Goal: Task Accomplishment & Management: Use online tool/utility

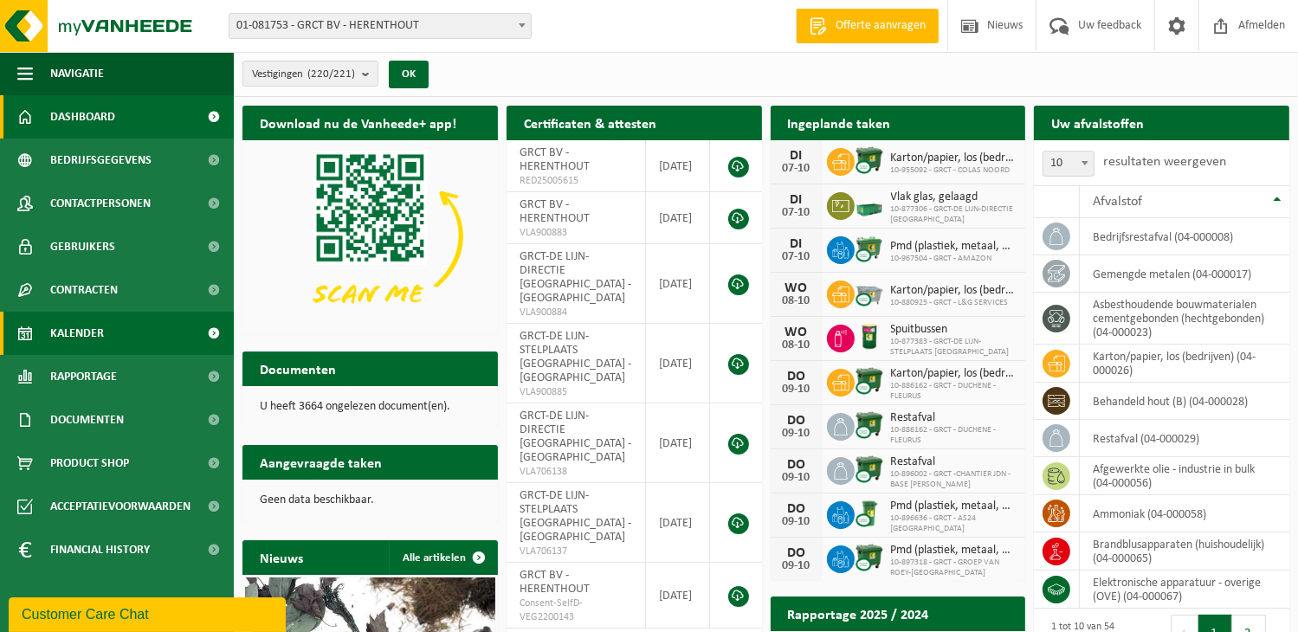
click at [209, 328] on span at bounding box center [214, 333] width 39 height 43
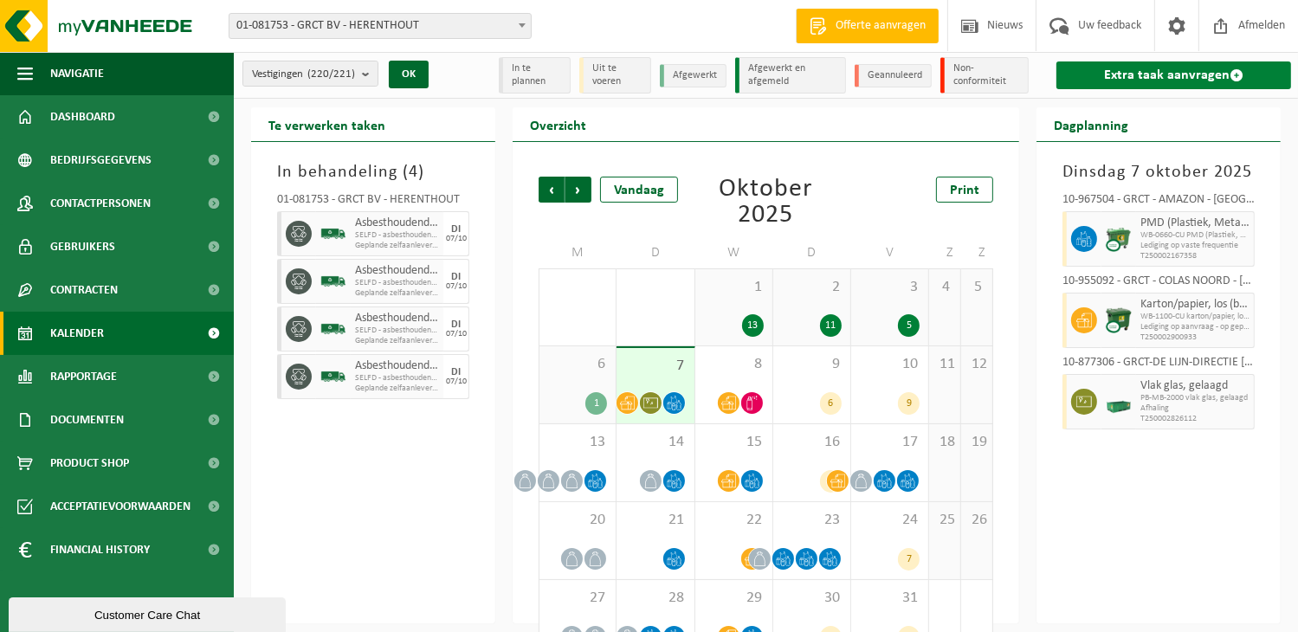
click at [1232, 72] on span at bounding box center [1237, 75] width 14 height 14
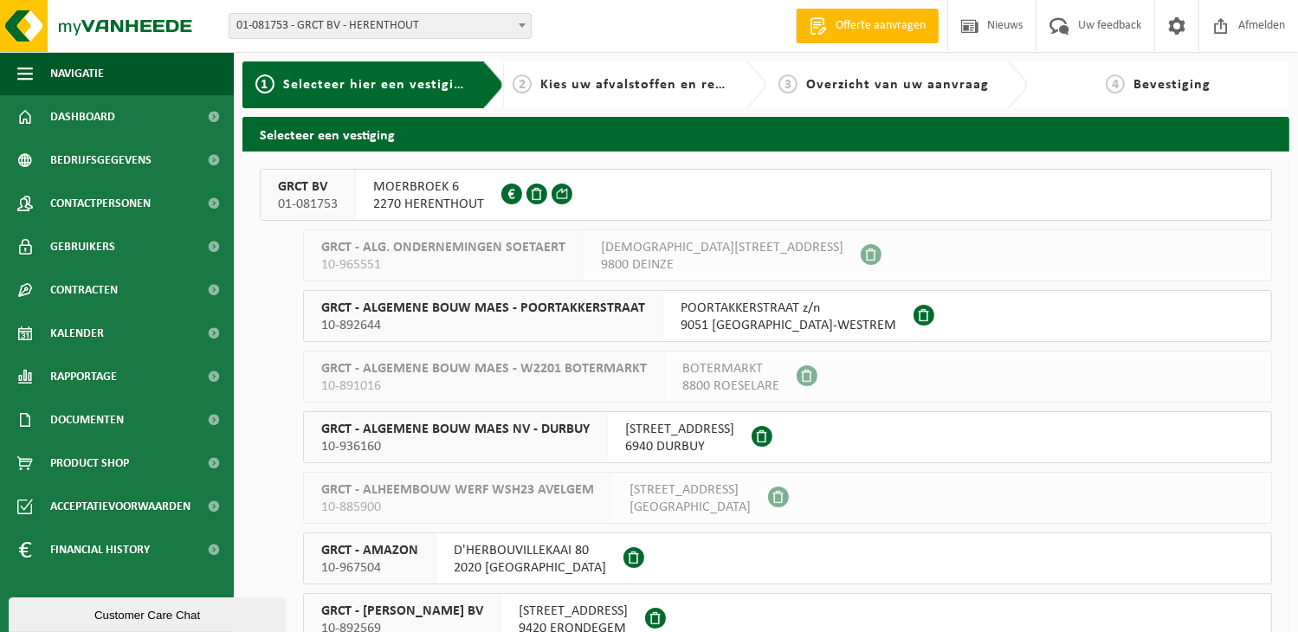
click at [431, 198] on span "2270 HERENTHOUT" at bounding box center [428, 204] width 111 height 17
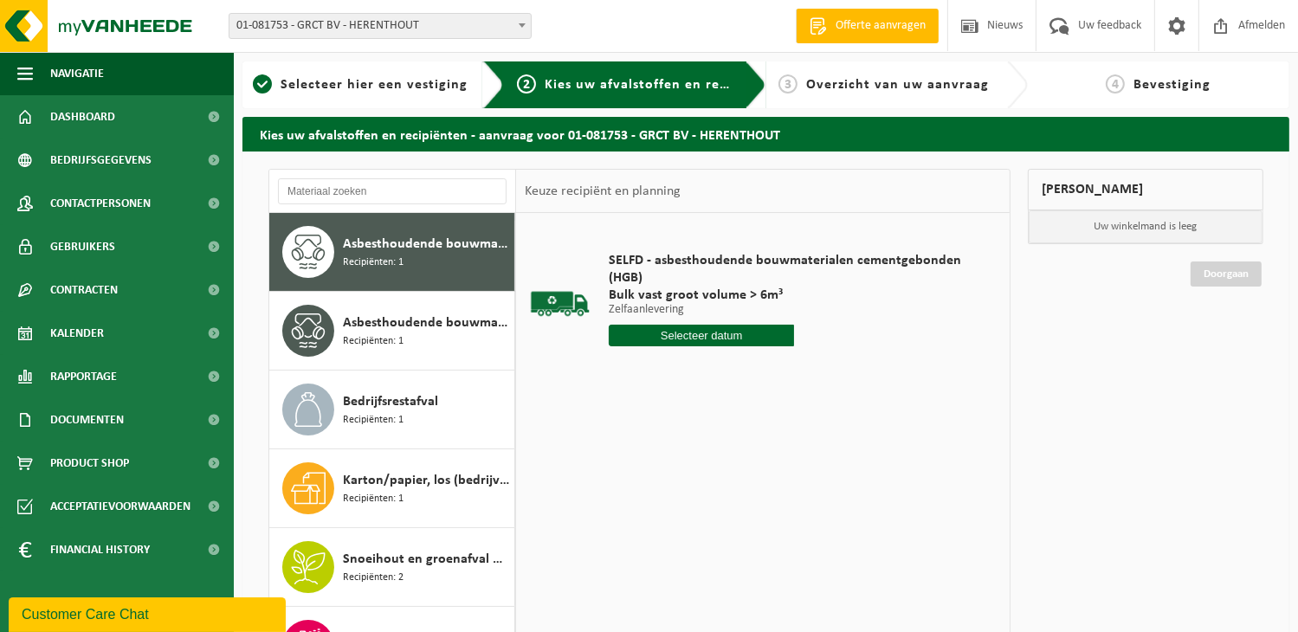
click at [759, 342] on input "text" at bounding box center [701, 336] width 185 height 22
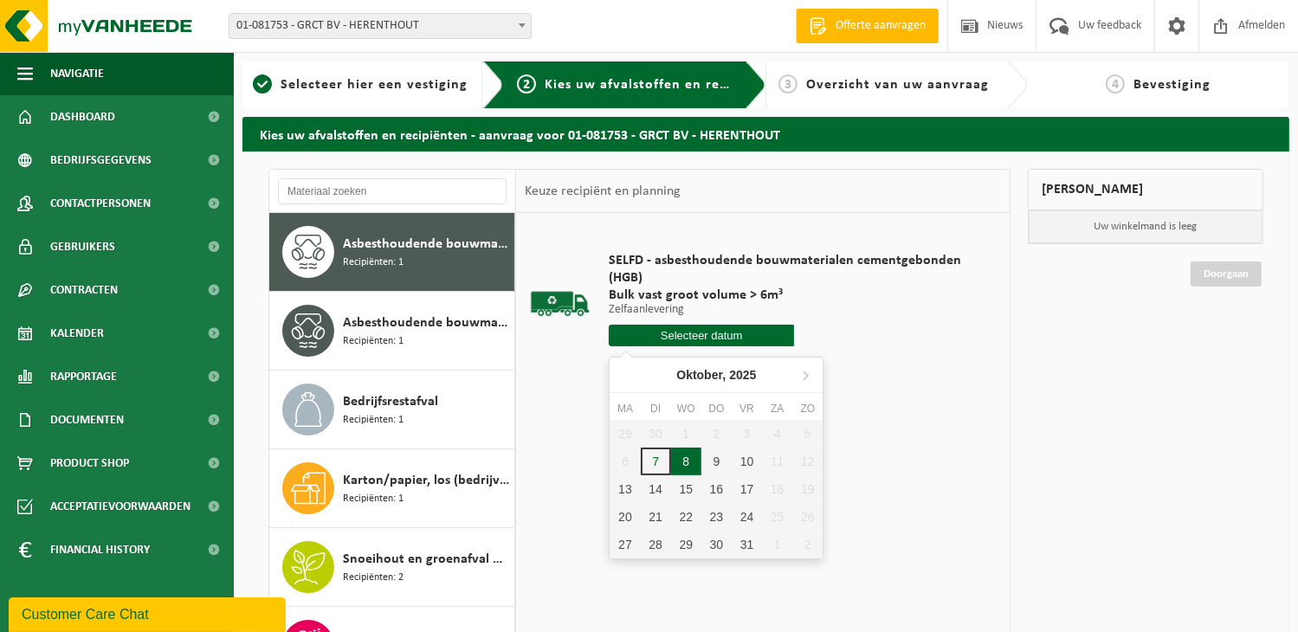
click at [694, 458] on div "8" at bounding box center [686, 462] width 30 height 28
type input "Van 2025-10-08"
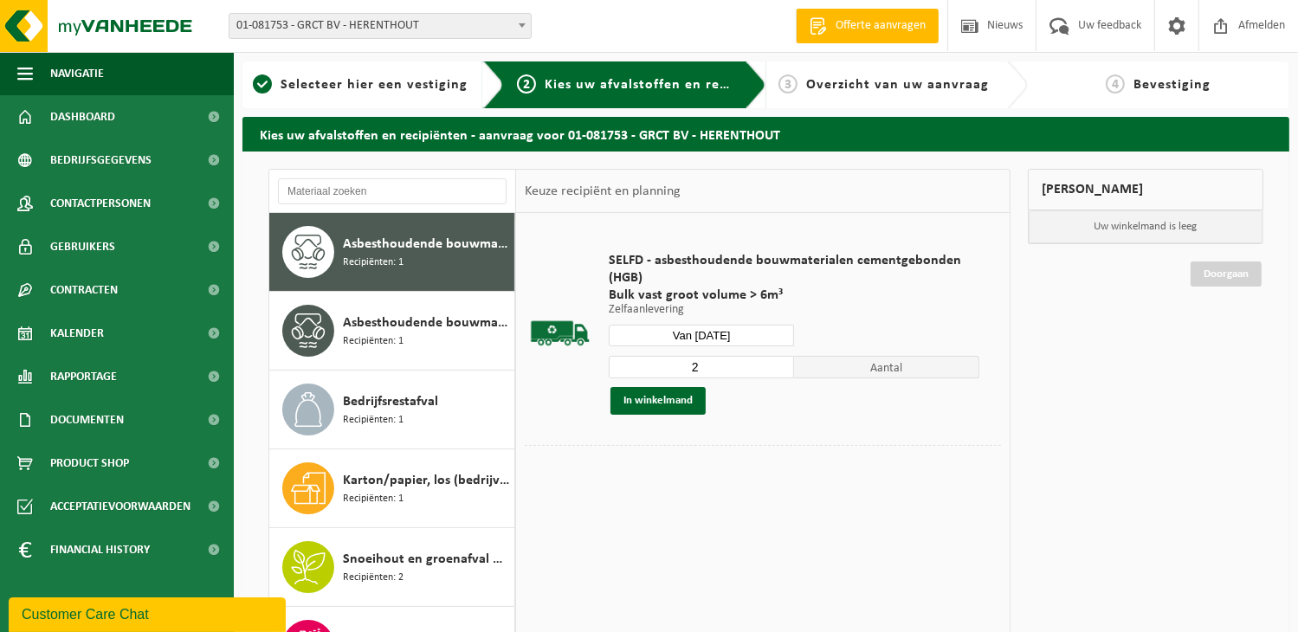
click at [780, 362] on input "2" at bounding box center [701, 367] width 185 height 23
click at [780, 362] on input "3" at bounding box center [701, 367] width 185 height 23
click at [779, 362] on input "4" at bounding box center [701, 367] width 185 height 23
click at [779, 362] on input "5" at bounding box center [701, 367] width 185 height 23
click at [779, 362] on input "6" at bounding box center [701, 367] width 185 height 23
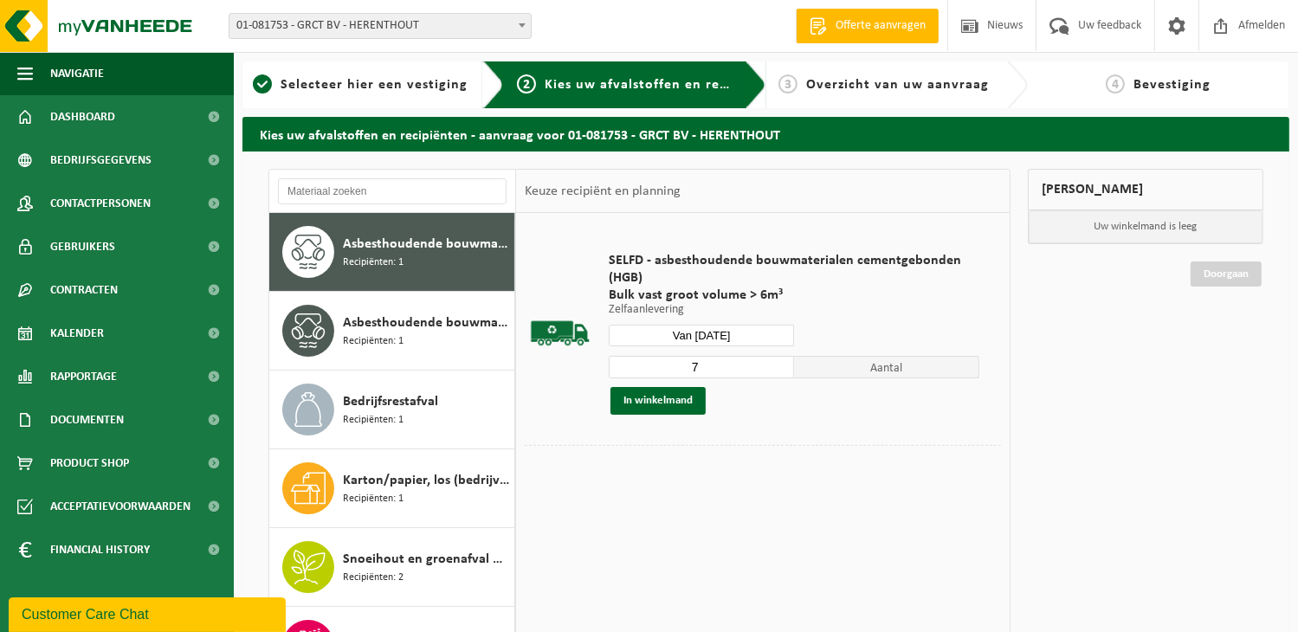
click at [779, 362] on input "7" at bounding box center [701, 367] width 185 height 23
click at [779, 362] on input "8" at bounding box center [701, 367] width 185 height 23
click at [779, 362] on input "9" at bounding box center [701, 367] width 185 height 23
type input "10"
click at [779, 362] on input "10" at bounding box center [701, 367] width 185 height 23
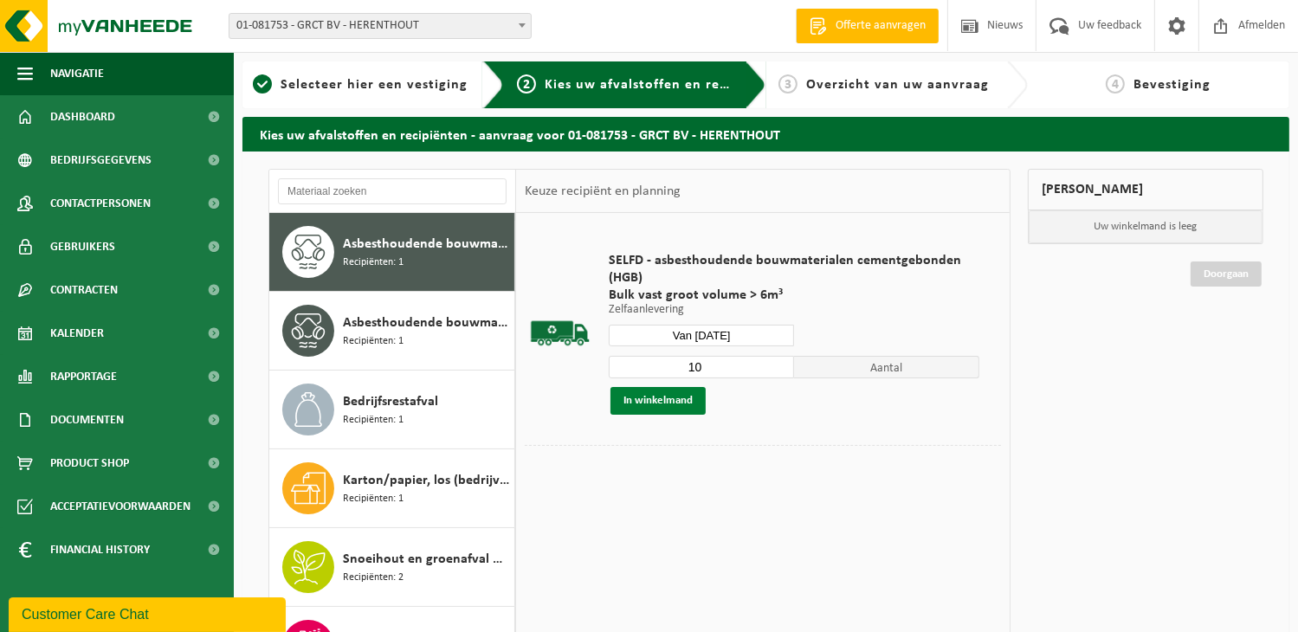
click at [669, 396] on button "In winkelmand" at bounding box center [657, 401] width 95 height 28
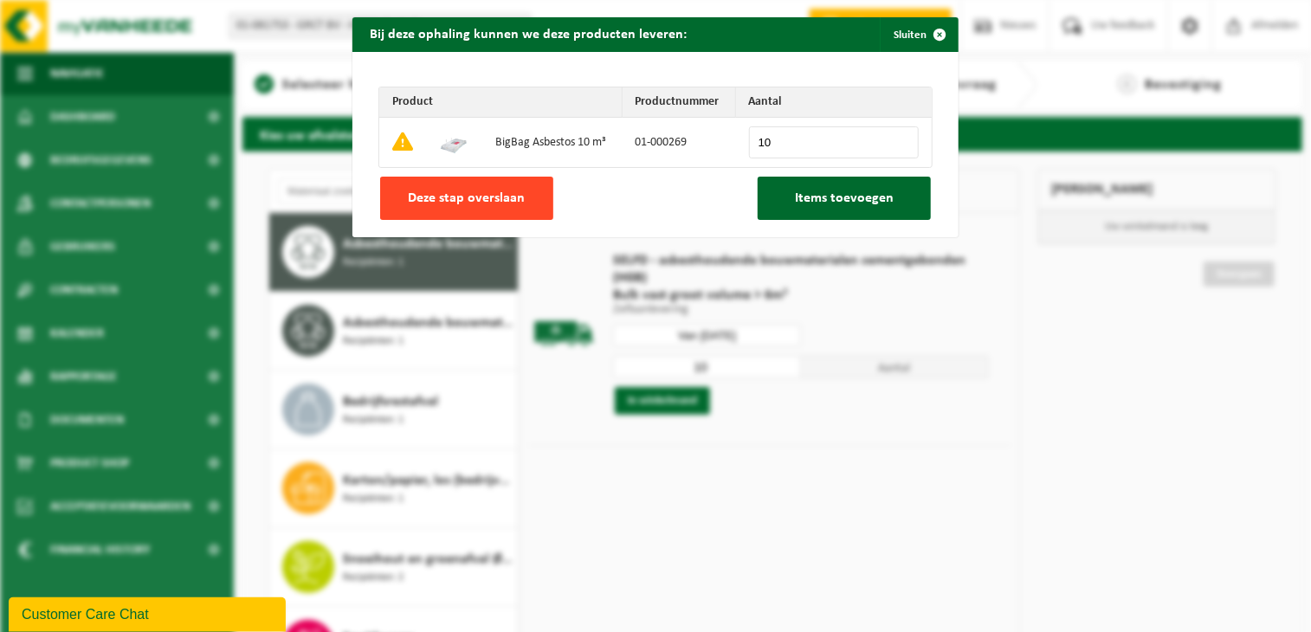
click at [454, 198] on span "Deze stap overslaan" at bounding box center [467, 198] width 117 height 14
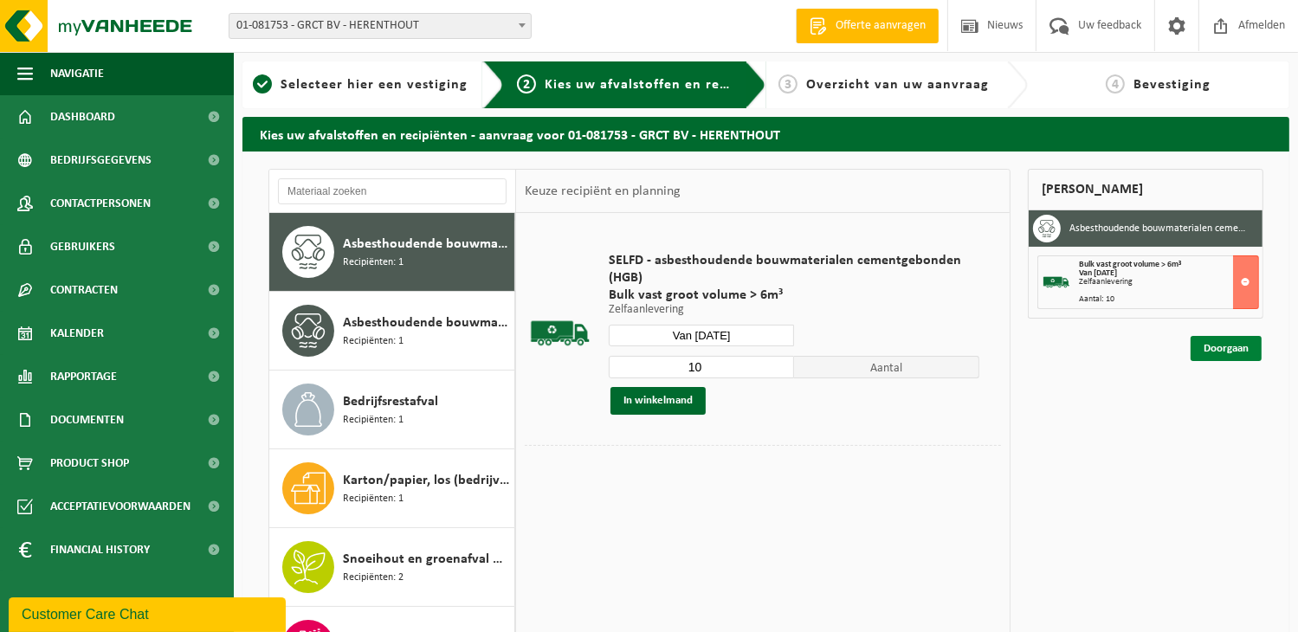
click at [1223, 345] on link "Doorgaan" at bounding box center [1226, 348] width 71 height 25
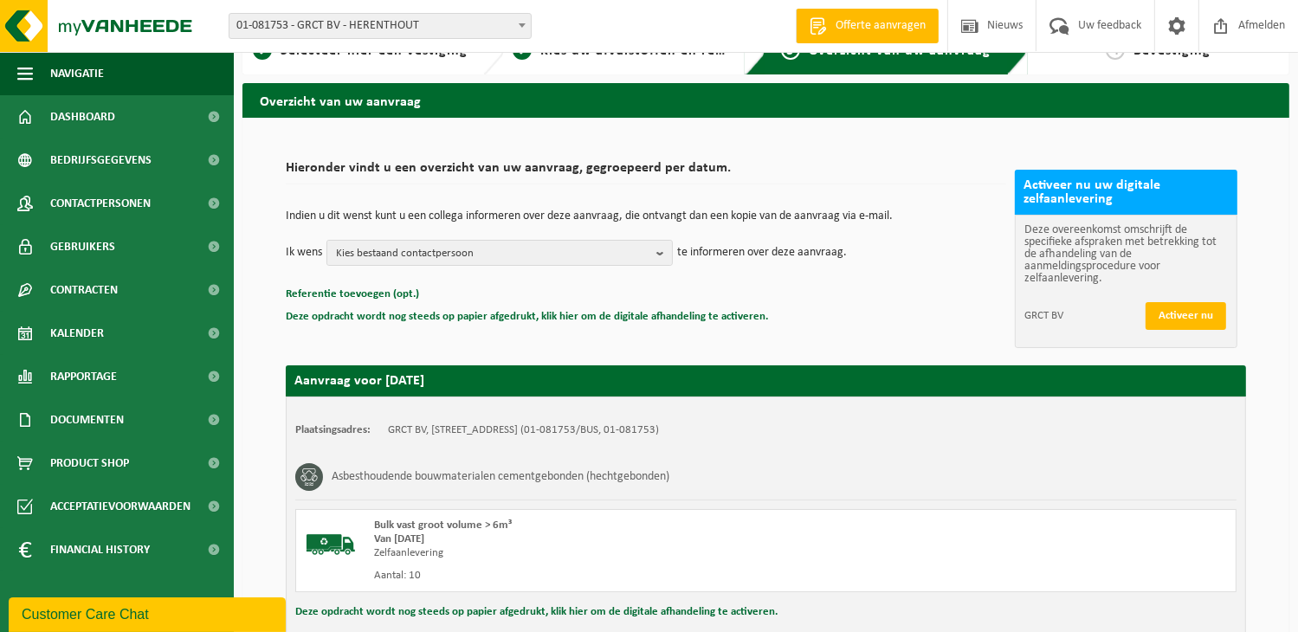
scroll to position [216, 0]
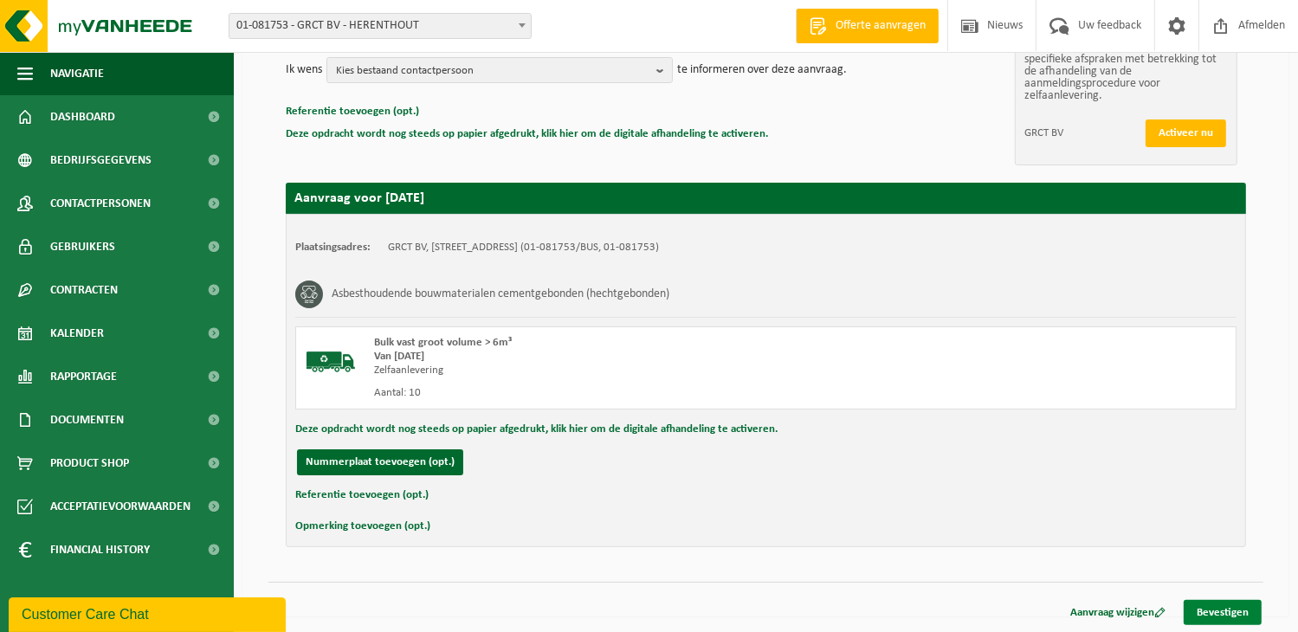
click at [1229, 610] on link "Bevestigen" at bounding box center [1223, 612] width 78 height 25
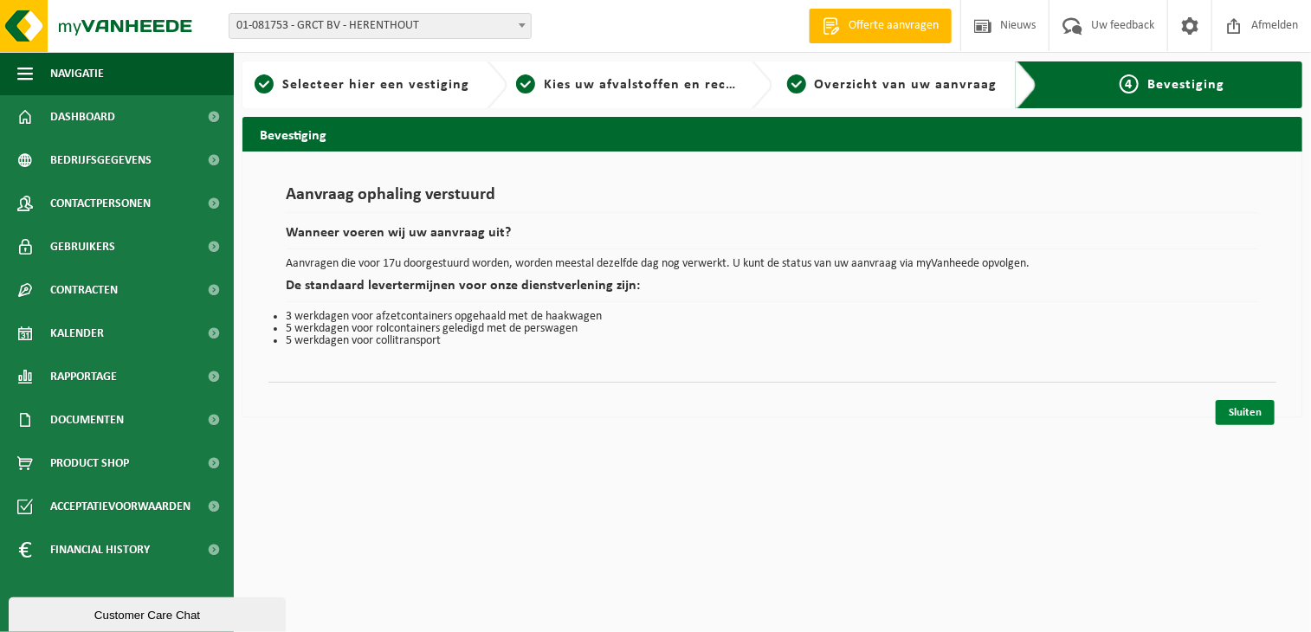
click at [1240, 416] on link "Sluiten" at bounding box center [1245, 412] width 59 height 25
